Goal: Task Accomplishment & Management: Use online tool/utility

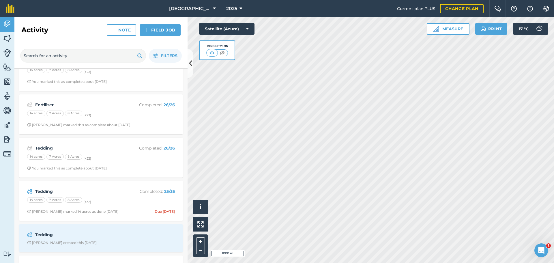
scroll to position [202, 0]
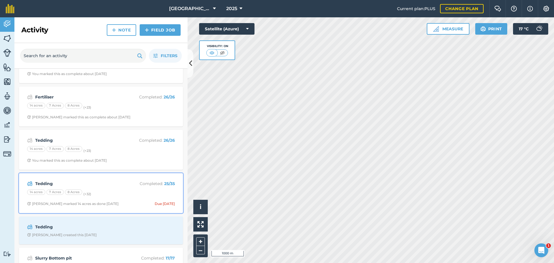
click at [109, 183] on strong "Tedding" at bounding box center [80, 183] width 91 height 6
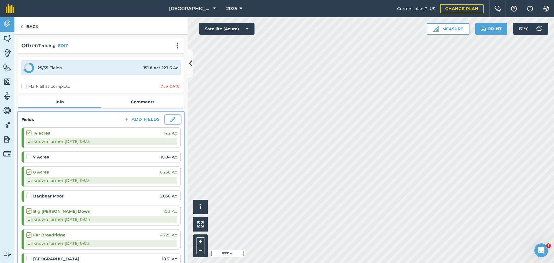
click at [170, 118] on img at bounding box center [172, 119] width 5 height 5
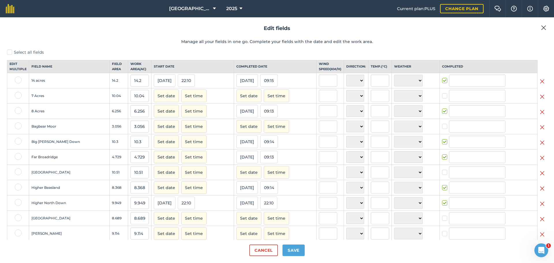
click at [540, 100] on img at bounding box center [542, 96] width 5 height 7
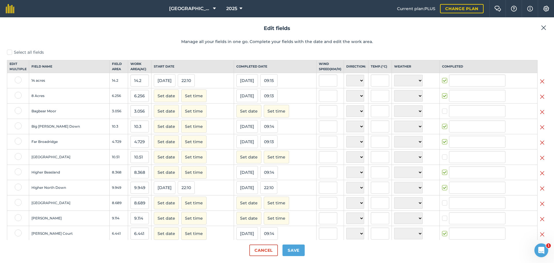
click at [540, 115] on img at bounding box center [542, 111] width 5 height 7
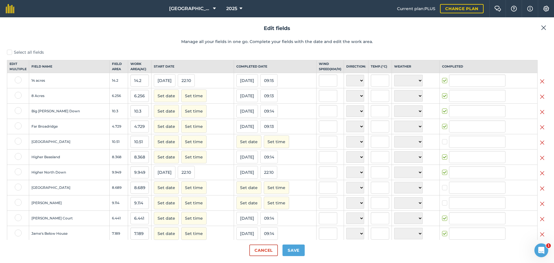
click at [540, 146] on img at bounding box center [542, 142] width 5 height 7
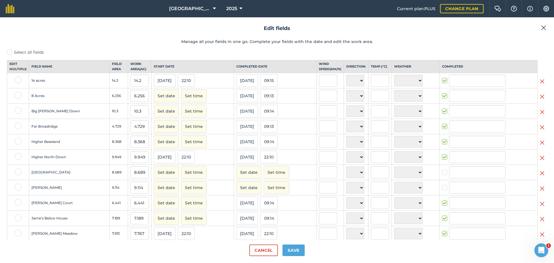
click at [540, 177] on img at bounding box center [542, 173] width 5 height 7
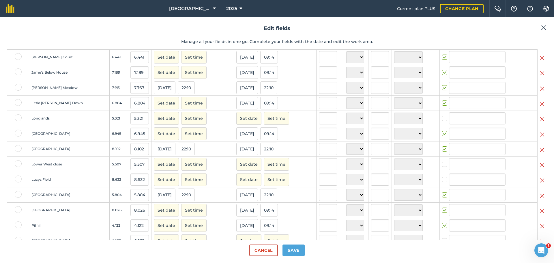
scroll to position [115, 0]
click at [540, 120] on button at bounding box center [542, 117] width 5 height 5
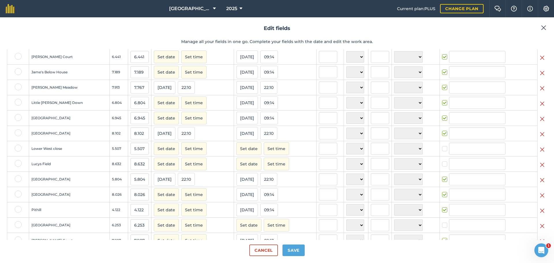
click at [540, 153] on img at bounding box center [542, 149] width 5 height 7
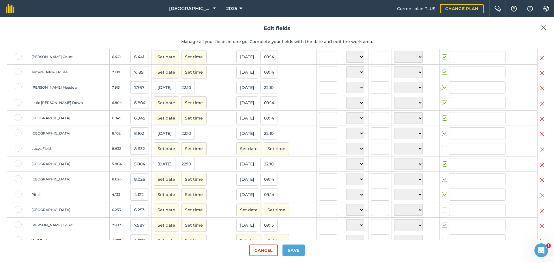
click at [540, 153] on img at bounding box center [542, 149] width 5 height 7
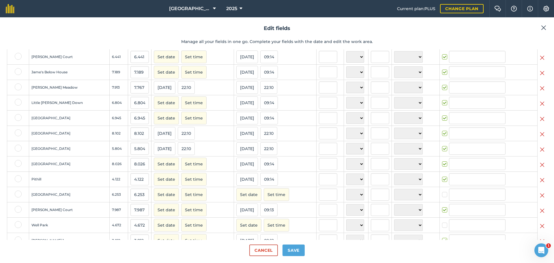
click at [540, 199] on img at bounding box center [542, 195] width 5 height 7
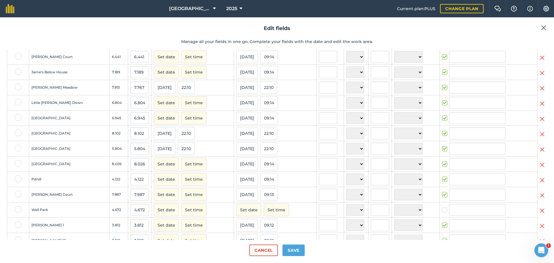
click at [540, 214] on img at bounding box center [542, 210] width 5 height 7
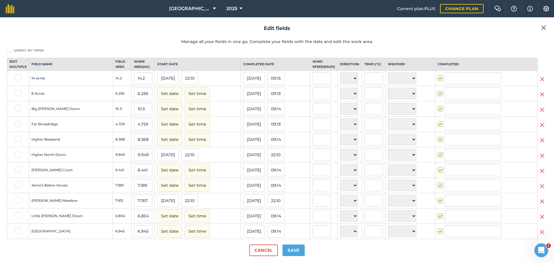
scroll to position [0, 0]
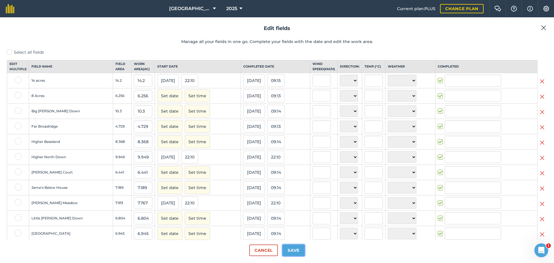
click at [298, 253] on button "Save" at bounding box center [293, 250] width 22 height 12
checkbox input "true"
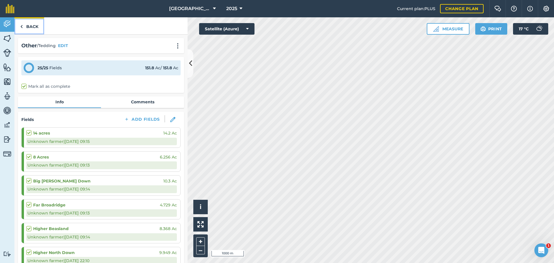
click at [33, 24] on link "Back" at bounding box center [29, 25] width 30 height 17
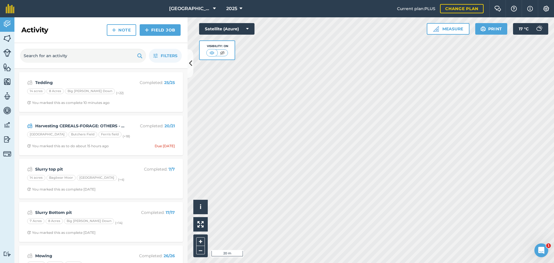
click at [325, 263] on html "Hunshaw Farm 2025 Current plan : PLUS Change plan Farm Chat Help Info Settings …" at bounding box center [277, 131] width 554 height 263
click at [356, 263] on html "Hunshaw Farm 2025 Current plan : PLUS Change plan Farm Chat Help Info Settings …" at bounding box center [277, 131] width 554 height 263
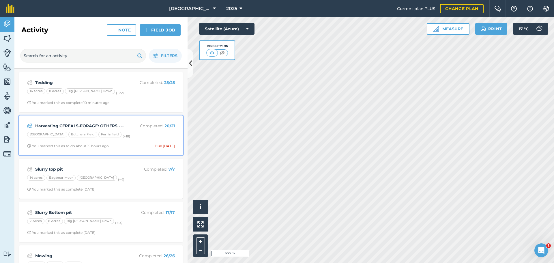
click at [121, 129] on div "Harvesting CEREALS-FORAGE: OTHERS - Maize Completed : 20 / 21 Barn Park Butcher…" at bounding box center [101, 135] width 157 height 33
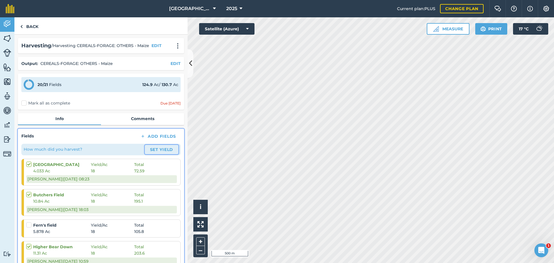
click at [160, 148] on button "Set Yield" at bounding box center [161, 149] width 33 height 9
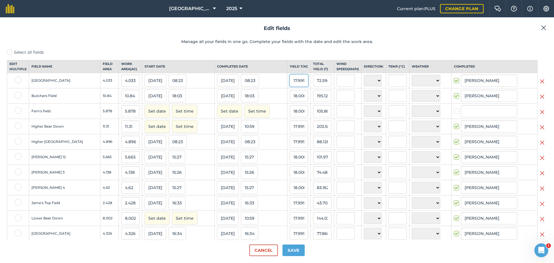
click at [292, 84] on input "17.999984" at bounding box center [299, 80] width 18 height 12
type input "20"
type input "80.66000000000001"
click at [294, 102] on input "18.000417" at bounding box center [299, 96] width 18 height 12
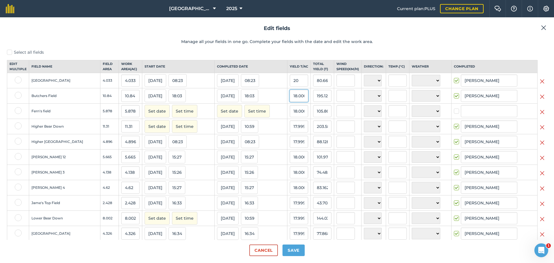
click at [294, 102] on input "18.000417" at bounding box center [299, 96] width 18 height 12
type input "20"
type input "216.8"
click at [290, 115] on input "18.000001" at bounding box center [299, 111] width 18 height 12
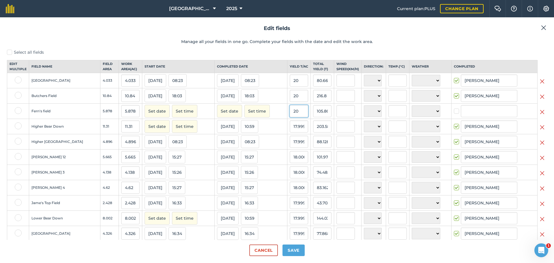
type input "20"
type input "117.56"
click at [290, 131] on input "17.999984" at bounding box center [299, 126] width 18 height 12
type input "20"
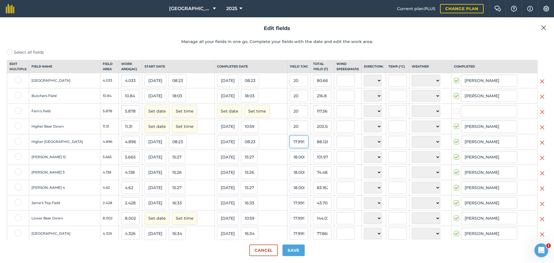
type input "226.20000000000002"
click at [290, 147] on input "17.999984" at bounding box center [299, 142] width 18 height 12
type input "20"
type input "97.92"
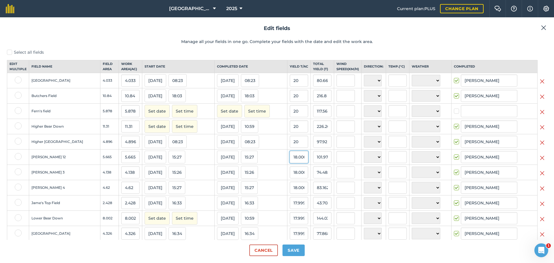
click at [290, 163] on input "18.000417" at bounding box center [299, 157] width 18 height 12
click at [290, 162] on input "18.000417" at bounding box center [299, 157] width 18 height 12
type input "22"
type input "124.63"
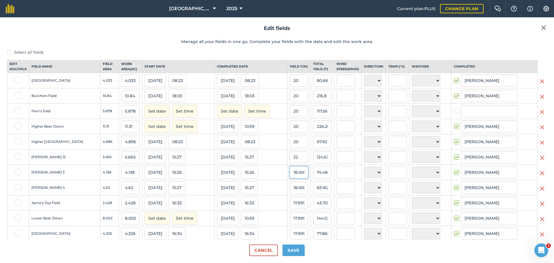
click at [290, 174] on input "18.000417" at bounding box center [299, 172] width 18 height 12
type input "22"
type input "91.036"
click at [290, 192] on input "18.000417" at bounding box center [299, 187] width 18 height 12
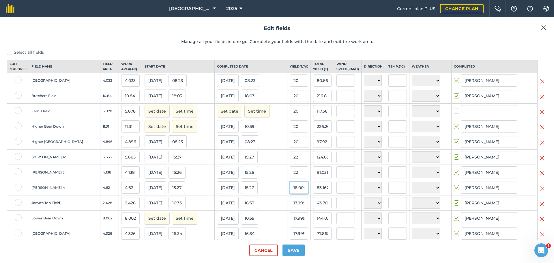
click at [290, 192] on input "18.000417" at bounding box center [299, 187] width 18 height 12
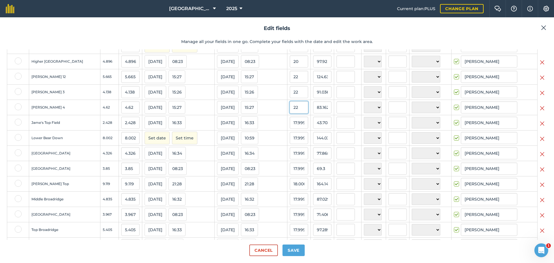
scroll to position [87, 0]
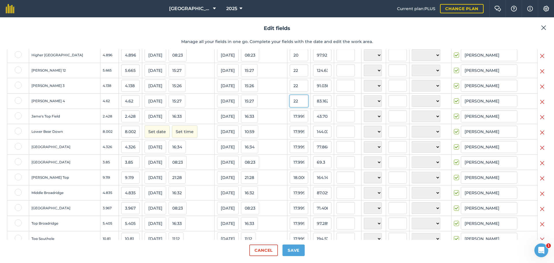
type input "22"
type input "101.64"
click at [290, 122] on input "17.999984" at bounding box center [299, 116] width 18 height 12
type input "0"
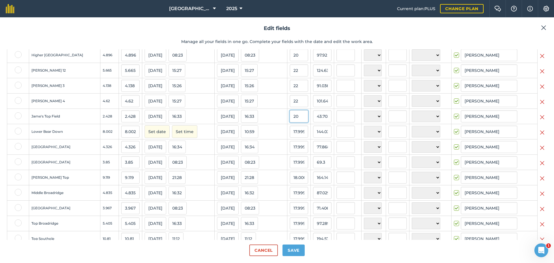
type input "20"
type input "48.56"
click at [290, 136] on input "17.999984" at bounding box center [299, 131] width 18 height 12
type input "20"
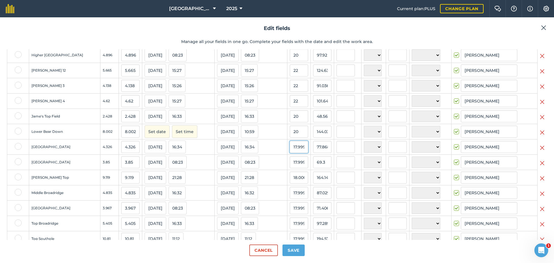
type input "160.04000000000002"
click at [290, 153] on input "17.999984" at bounding box center [299, 147] width 18 height 12
type input "20"
type input "86.52"
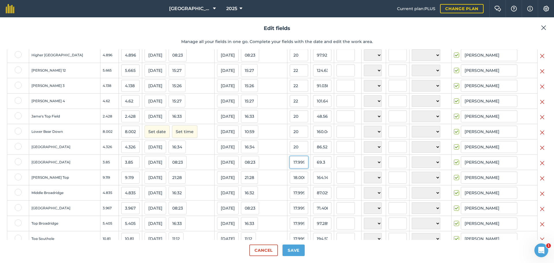
click at [290, 166] on input "17.999984" at bounding box center [299, 162] width 18 height 12
type input "20"
type input "77"
click at [290, 183] on input "18.000417" at bounding box center [299, 177] width 18 height 12
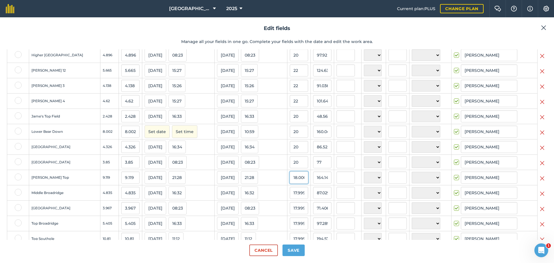
click at [290, 183] on input "18.000417" at bounding box center [299, 177] width 18 height 12
type input "20"
type input "182.38"
click at [290, 196] on input "17.999984" at bounding box center [299, 193] width 18 height 12
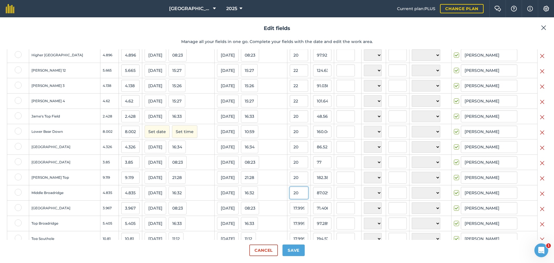
type input "20"
type input "96.7"
click at [290, 214] on input "17.999984" at bounding box center [299, 208] width 18 height 12
type input "20"
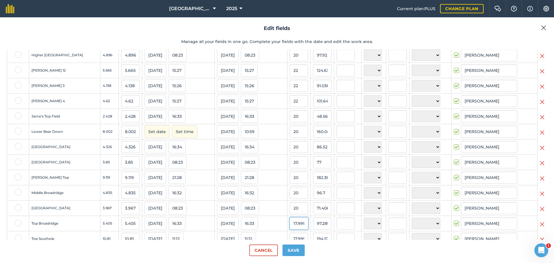
type input "79.34"
click at [290, 229] on input "17.999984" at bounding box center [299, 223] width 18 height 12
click at [290, 224] on input "17.999984" at bounding box center [299, 223] width 18 height 12
click at [290, 226] on input "17.999984" at bounding box center [299, 223] width 18 height 12
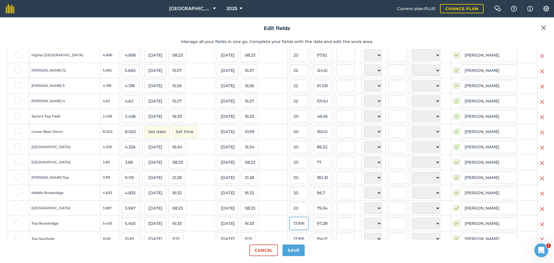
click at [290, 226] on input "17.999984" at bounding box center [299, 223] width 18 height 12
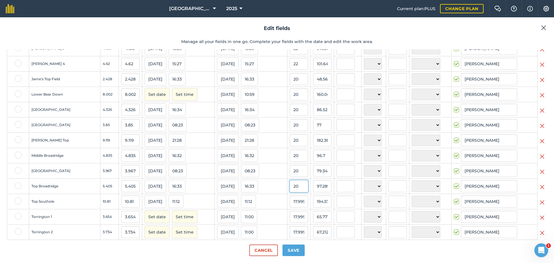
scroll to position [166, 0]
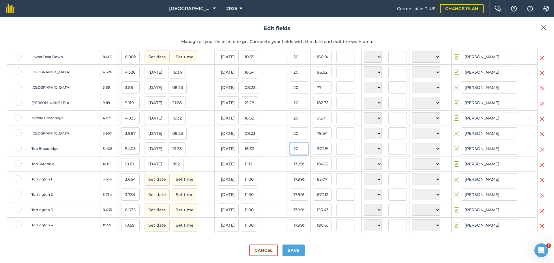
type input "20"
type input "108.10000000000001"
click at [293, 165] on input "17.999984" at bounding box center [299, 164] width 18 height 12
type input "20"
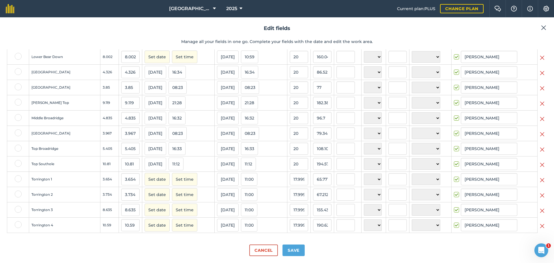
type input "216.20000000000002"
click at [290, 233] on td "17.999984" at bounding box center [298, 225] width 23 height 15
click at [295, 247] on button "Save" at bounding box center [293, 250] width 22 height 12
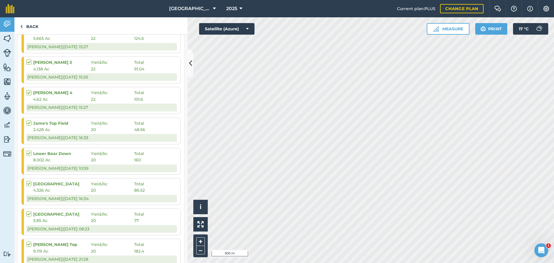
scroll to position [165, 0]
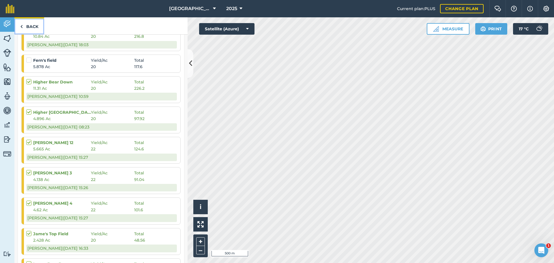
click at [27, 23] on link "Back" at bounding box center [29, 25] width 30 height 17
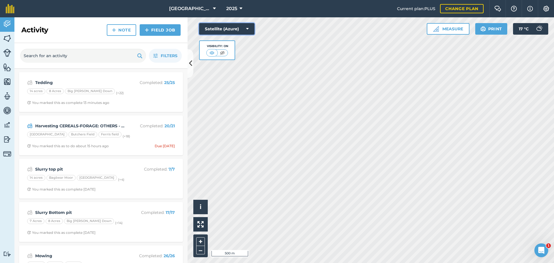
click at [247, 26] on icon at bounding box center [247, 29] width 3 height 6
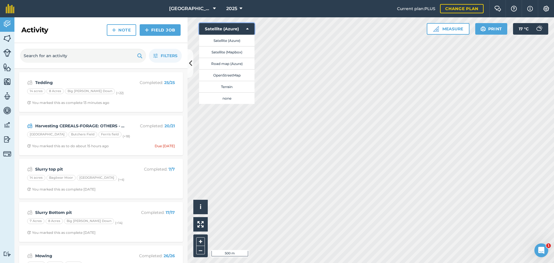
click at [247, 26] on icon at bounding box center [247, 29] width 3 height 6
